Goal: Information Seeking & Learning: Learn about a topic

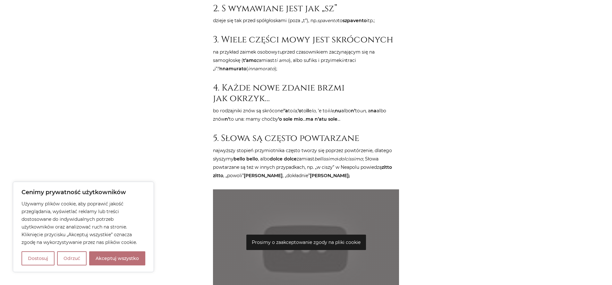
scroll to position [449, 0]
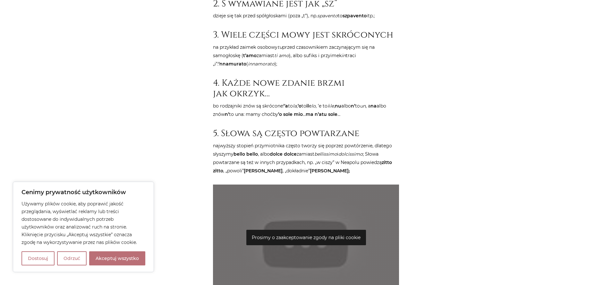
drag, startPoint x: 191, startPoint y: 150, endPoint x: 188, endPoint y: 135, distance: 15.1
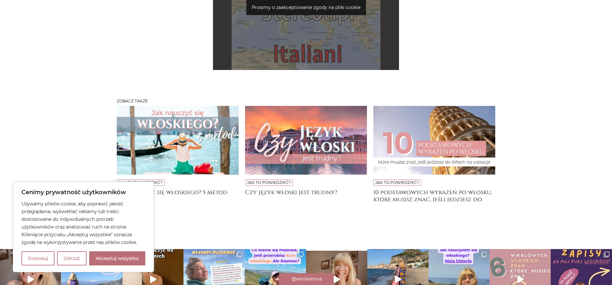
scroll to position [1327, 0]
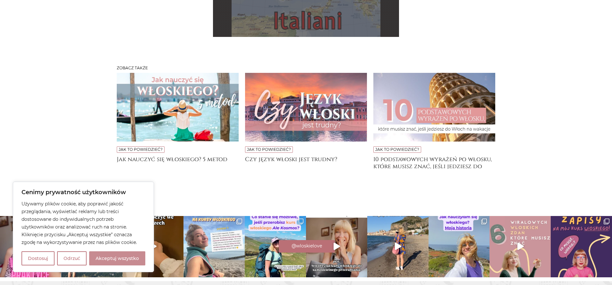
click at [108, 263] on button "Akceptuj wszystko" at bounding box center [117, 258] width 56 height 14
checkbox input "true"
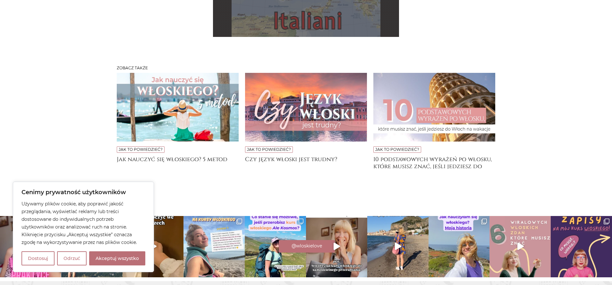
checkbox input "true"
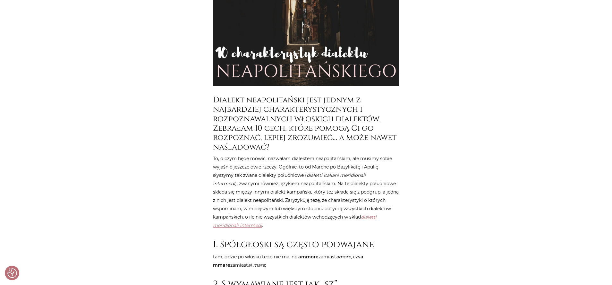
scroll to position [0, 0]
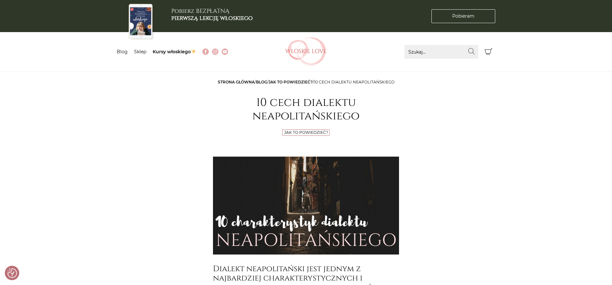
click at [291, 80] on link "Jak to powiedzieć?" at bounding box center [291, 82] width 44 height 5
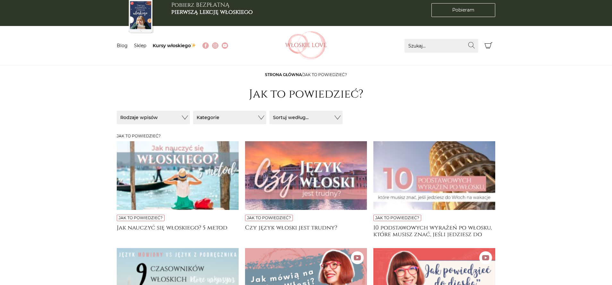
scroll to position [160, 0]
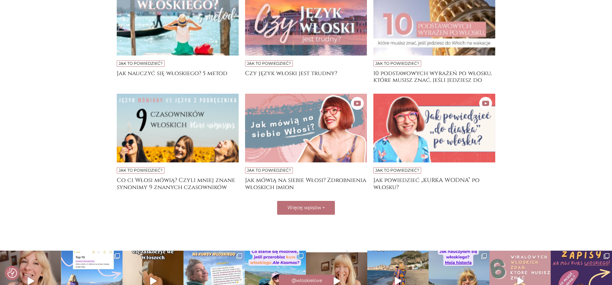
click at [313, 200] on div "Jak to powiedzieć? Jak mówią na siebie Włosi? Zdrobnienia włoskich imion" at bounding box center [306, 147] width 128 height 107
click at [313, 204] on button "Więcej wpisów +" at bounding box center [306, 208] width 58 height 14
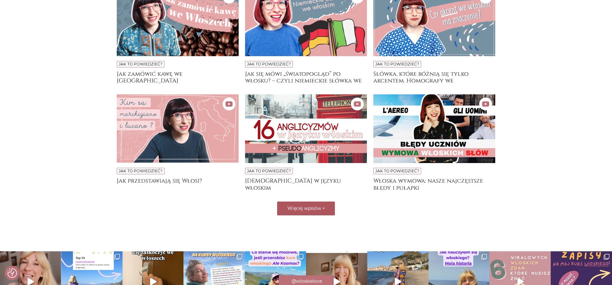
scroll to position [385, 0]
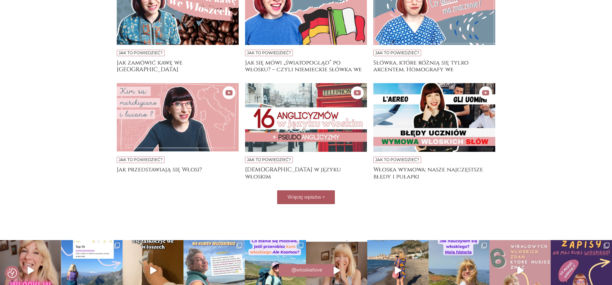
click at [298, 196] on span "Więcej wpisów" at bounding box center [304, 197] width 34 height 6
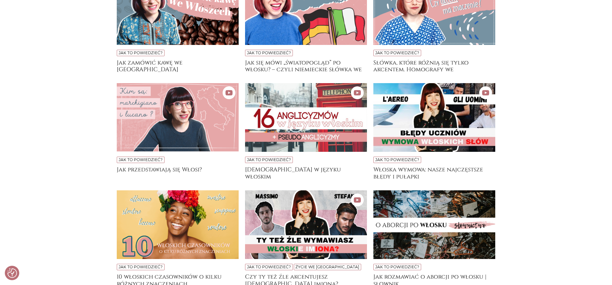
scroll to position [353, 0]
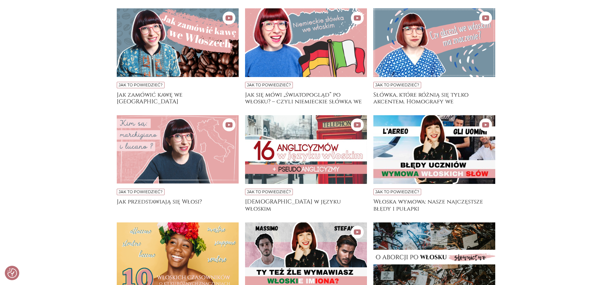
drag, startPoint x: 4, startPoint y: 202, endPoint x: 1, endPoint y: 208, distance: 7.0
click at [1, 208] on main "Strona główna / Jak to powiedzieć? Jak to powiedzieć? Sortuj / Filtruj Sortuj /…" at bounding box center [306, 87] width 612 height 725
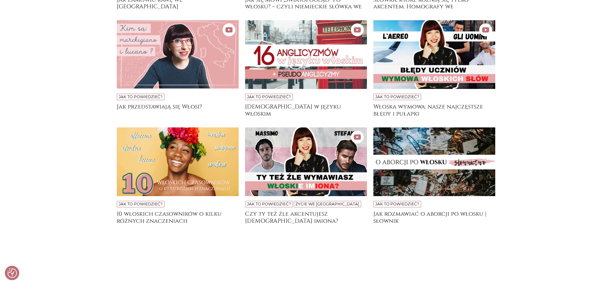
scroll to position [449, 0]
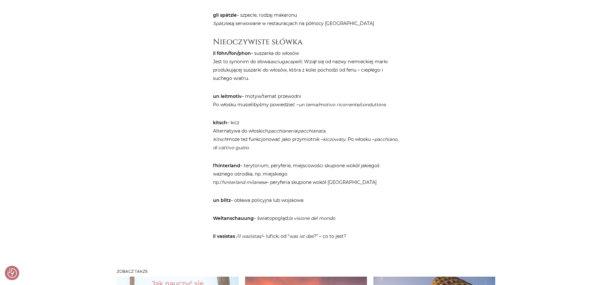
scroll to position [802, 0]
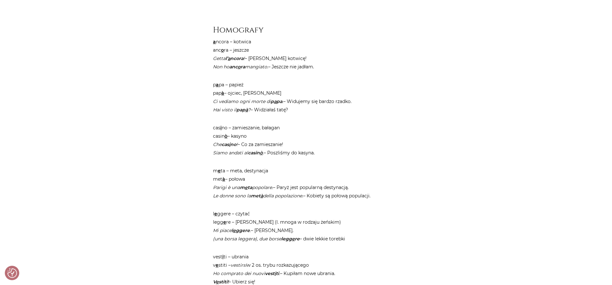
scroll to position [481, 0]
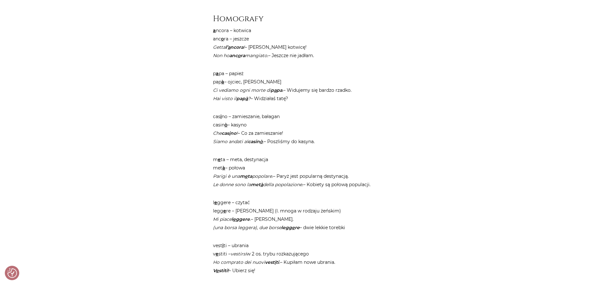
click at [229, 91] on em "Ci vediamo ogni morte di p a pa ." at bounding box center [248, 90] width 70 height 6
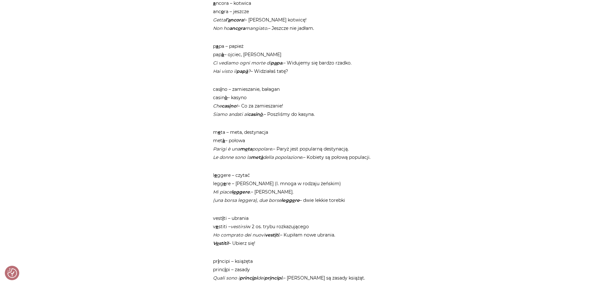
scroll to position [545, 0]
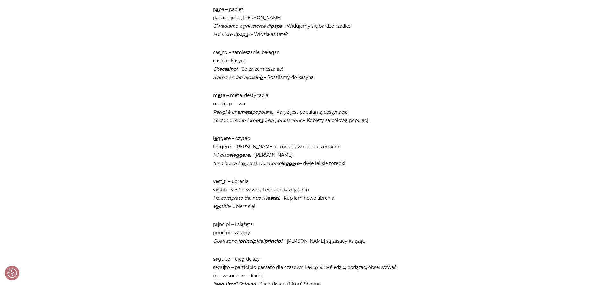
drag, startPoint x: 181, startPoint y: 128, endPoint x: 145, endPoint y: 101, distance: 44.4
click at [145, 101] on div "Strona główna / Blog / Jak to powiedzieć? / Słówka, które różnią się tylko akce…" at bounding box center [306, 228] width 385 height 1390
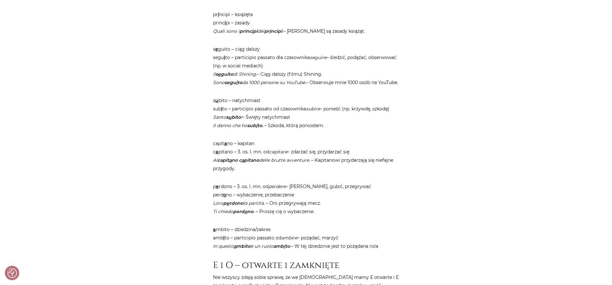
scroll to position [770, 0]
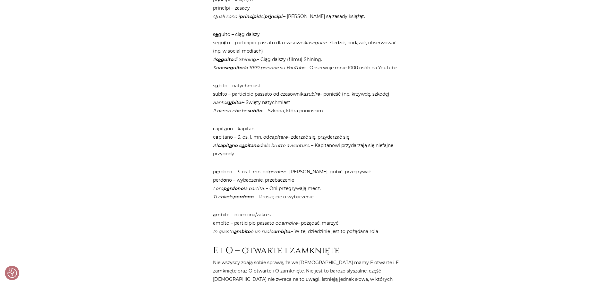
click at [321, 283] on p "Nie wszyscy zdają sobie sprawę, że we włoskim mamy E otwarte i E zamknięte oraz…" at bounding box center [306, 279] width 186 height 42
click at [555, 171] on main "Strona główna / Blog / Jak to powiedzieć? / Słówka, które różnią się tylko akce…" at bounding box center [306, 3] width 612 height 1390
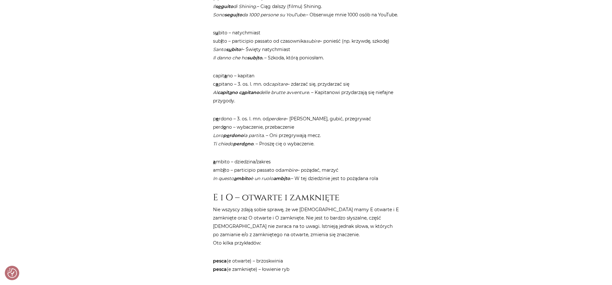
scroll to position [834, 0]
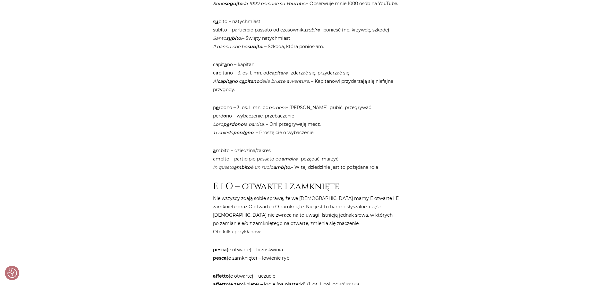
drag, startPoint x: 1, startPoint y: 126, endPoint x: 1, endPoint y: 59, distance: 66.7
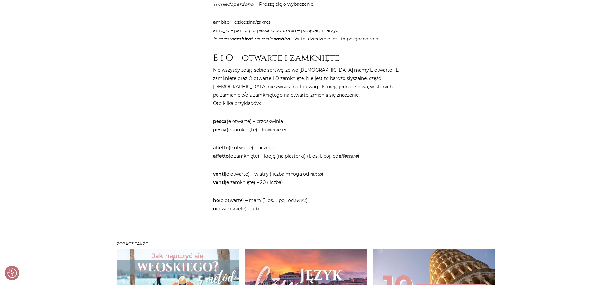
scroll to position [995, 0]
